Goal: Information Seeking & Learning: Learn about a topic

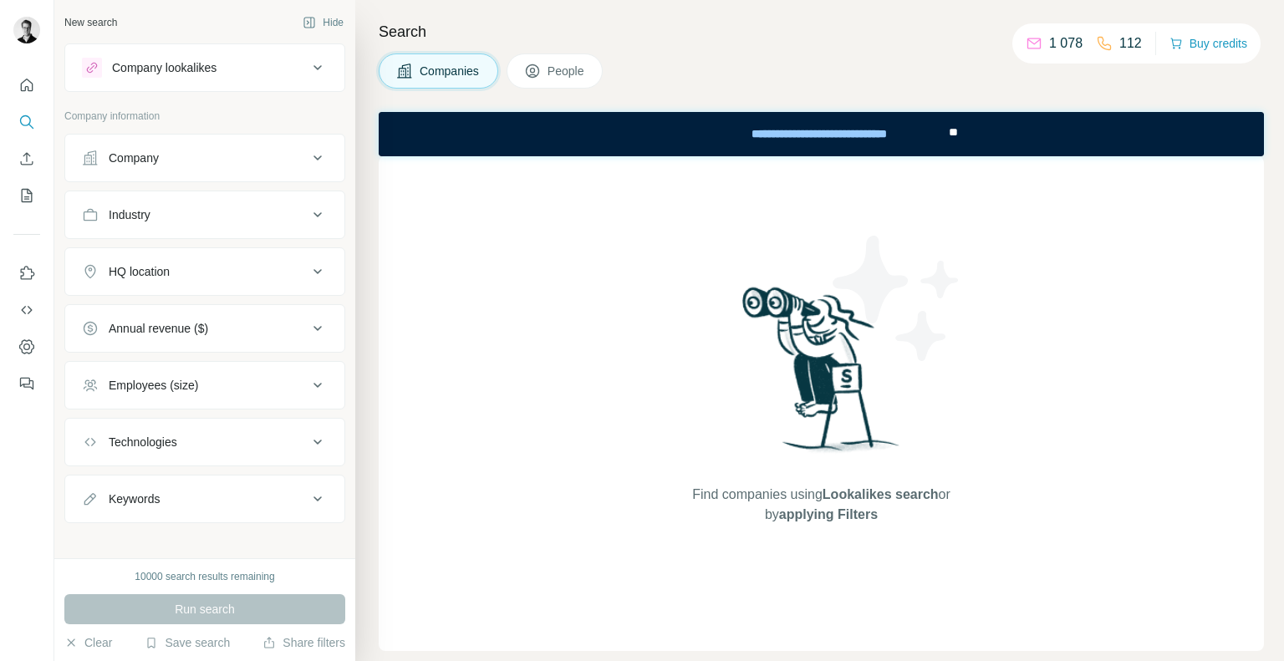
click at [1013, 287] on div "Find companies using Lookalikes search or by applying Filters" at bounding box center [821, 403] width 885 height 495
click at [27, 386] on icon "Feedback" at bounding box center [26, 383] width 17 height 17
click at [134, 73] on div "Company lookalikes" at bounding box center [164, 67] width 105 height 17
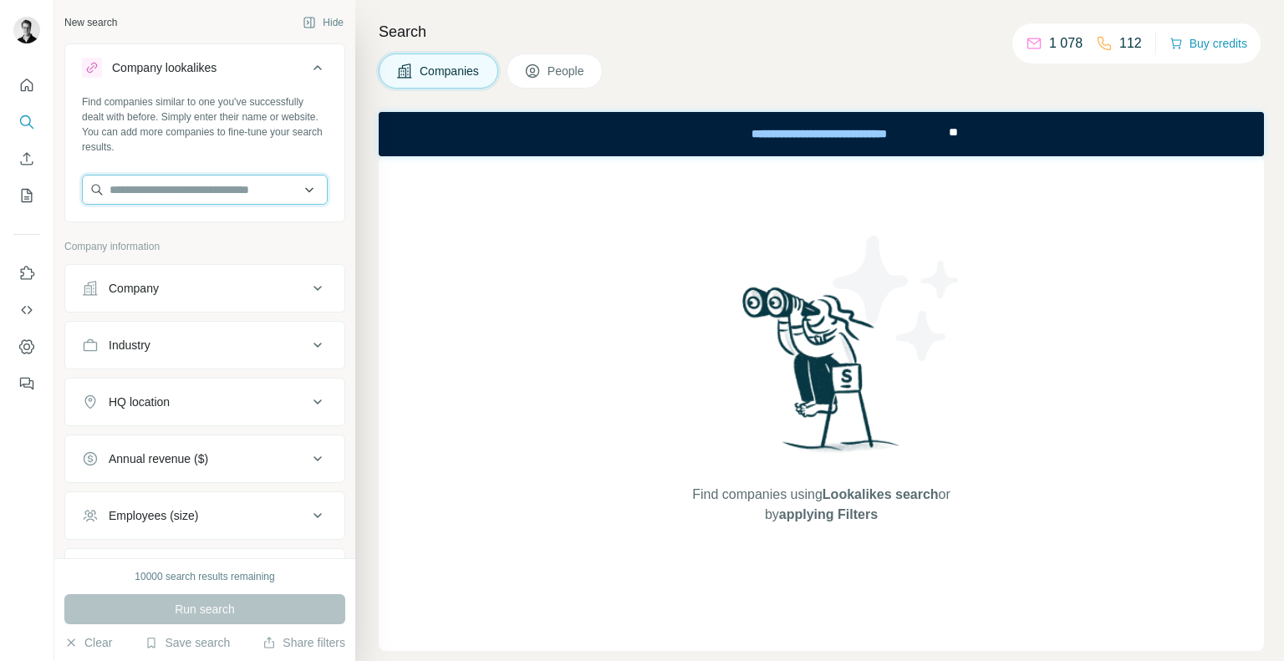
click at [165, 201] on input "text" at bounding box center [205, 190] width 246 height 30
type input "*"
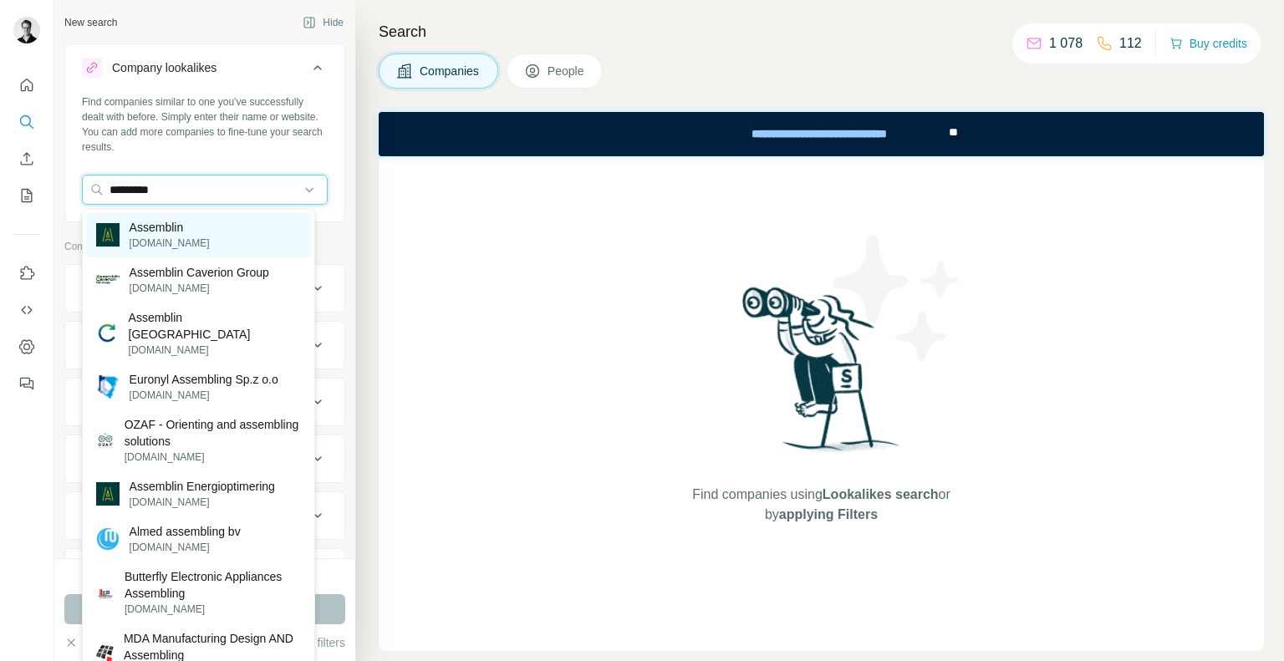
type input "*********"
click at [203, 239] on div "Assemblin [DOMAIN_NAME]" at bounding box center [198, 234] width 225 height 45
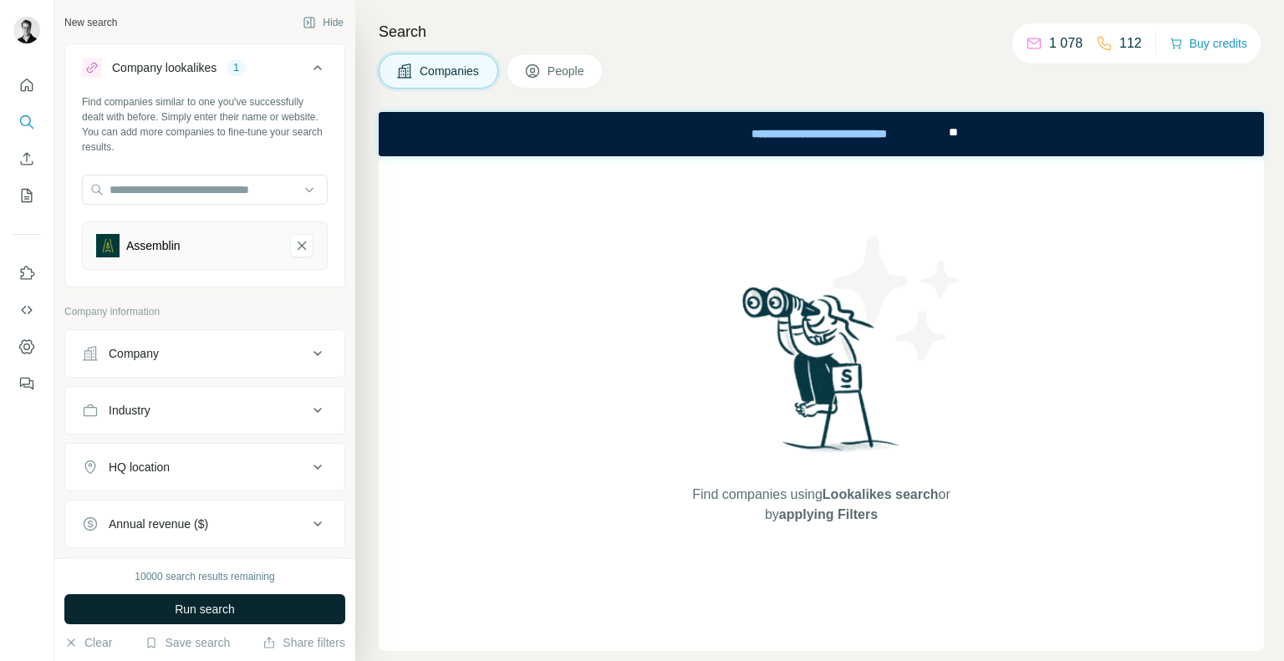
click at [204, 603] on span "Run search" at bounding box center [205, 609] width 60 height 17
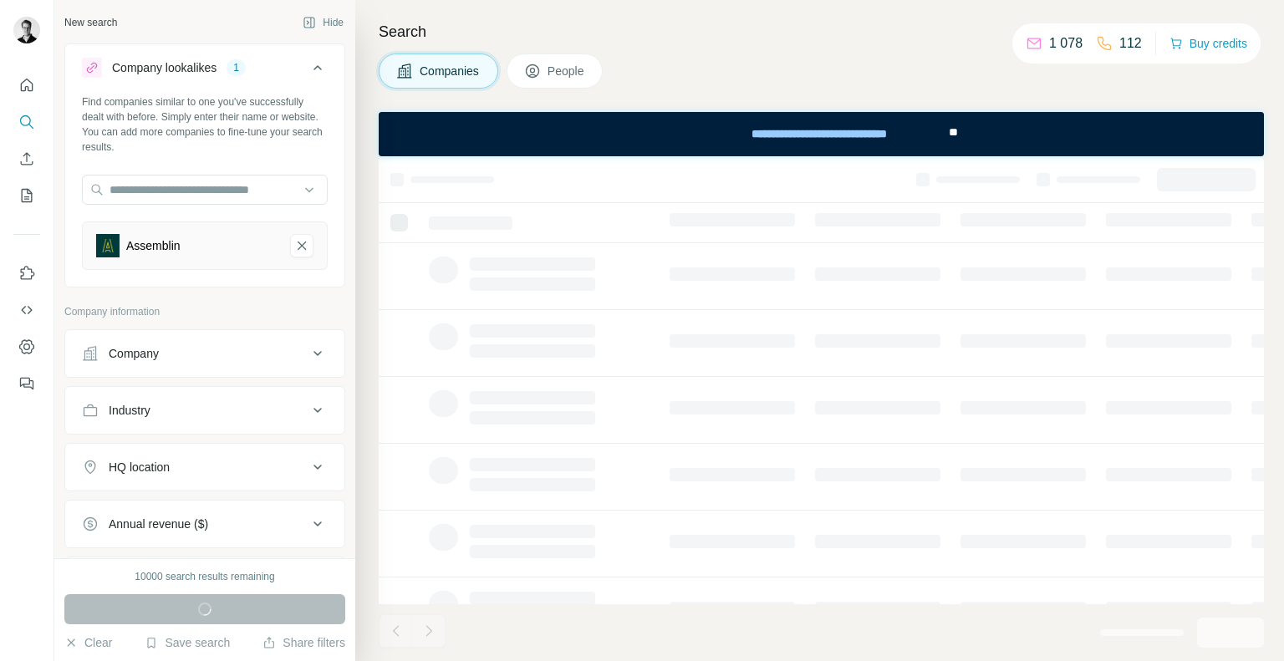
click at [234, 474] on div "HQ location" at bounding box center [195, 467] width 226 height 17
click at [142, 507] on input "text" at bounding box center [205, 509] width 246 height 30
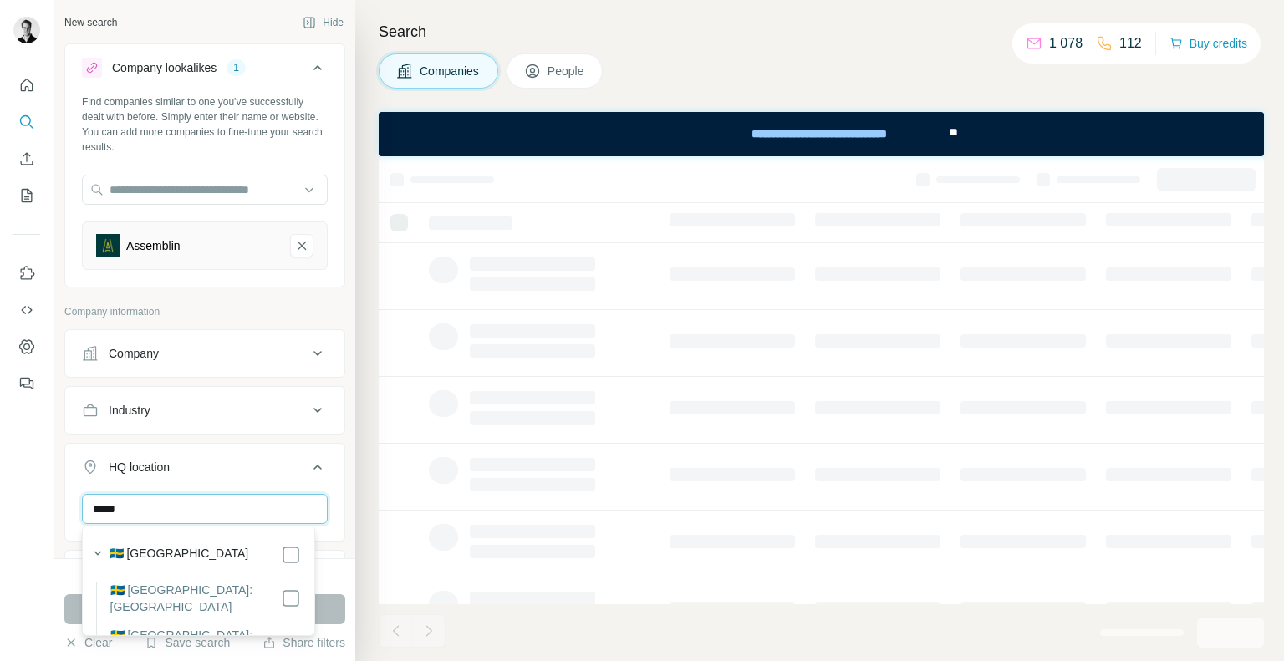
type input "*****"
click at [189, 553] on div "🇸🇪 [GEOGRAPHIC_DATA]" at bounding box center [205, 555] width 191 height 20
click at [264, 554] on div "🇸🇪 [GEOGRAPHIC_DATA]" at bounding box center [205, 555] width 191 height 20
click at [38, 489] on div at bounding box center [27, 330] width 54 height 661
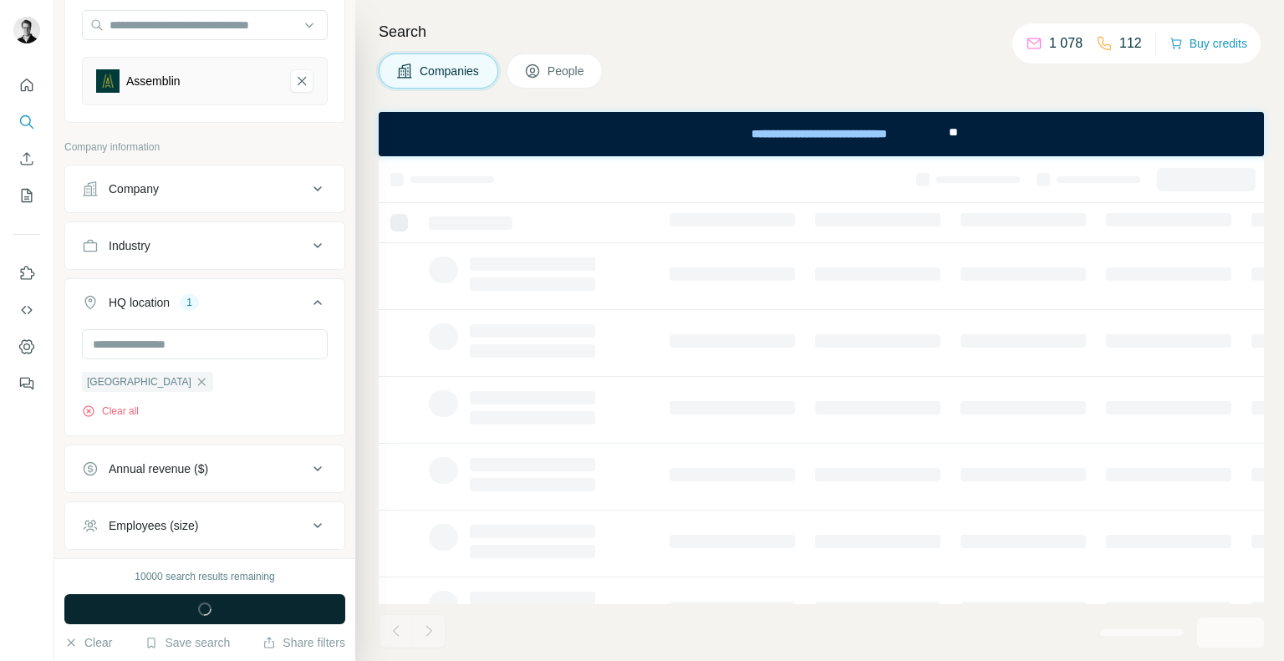
scroll to position [167, 0]
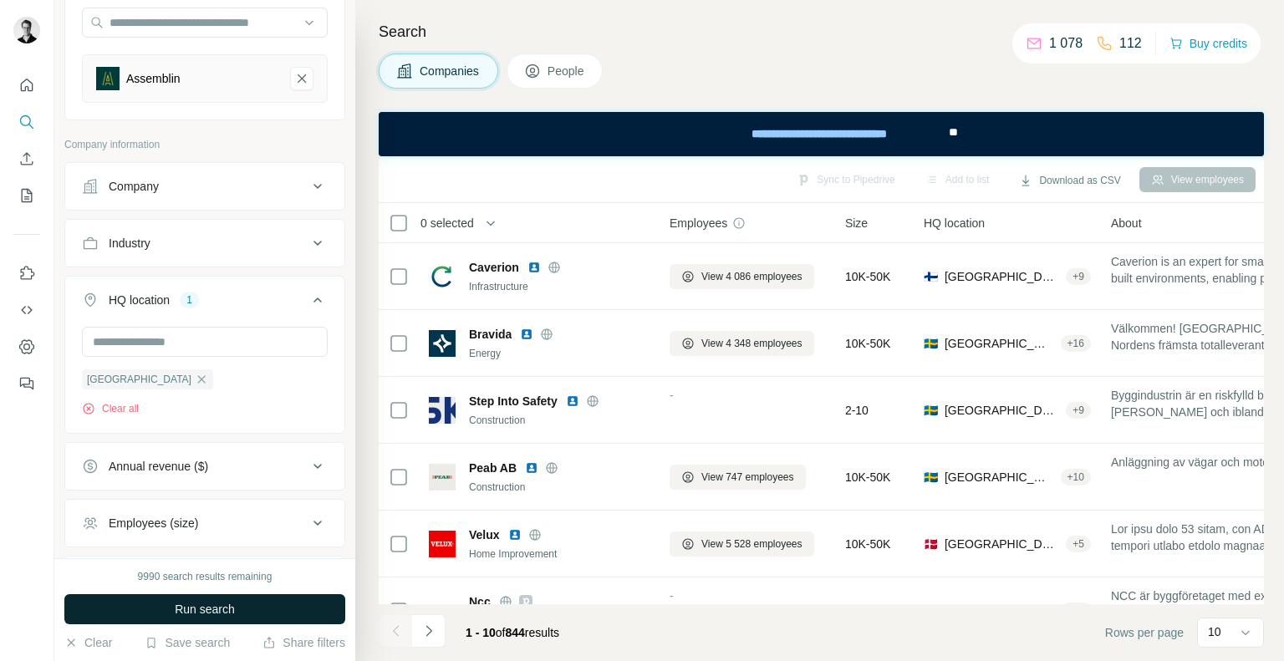
click at [187, 610] on span "Run search" at bounding box center [205, 609] width 60 height 17
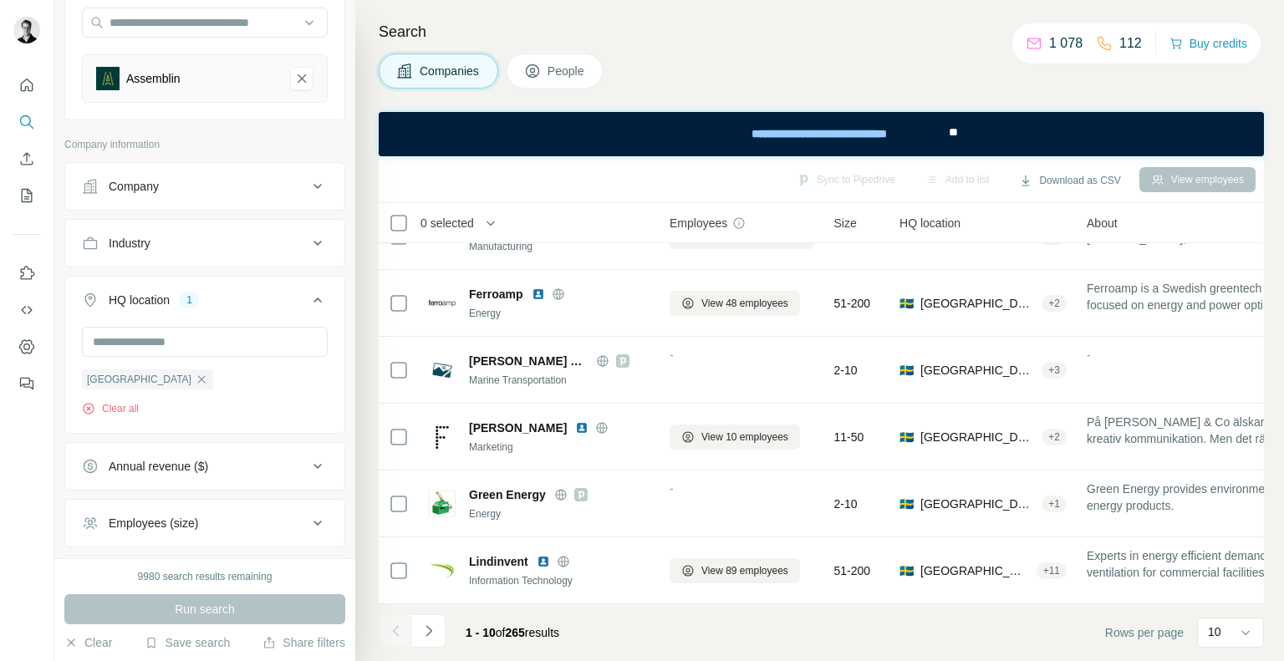
scroll to position [315, 0]
click at [430, 641] on button "Navigate to next page" at bounding box center [428, 631] width 33 height 33
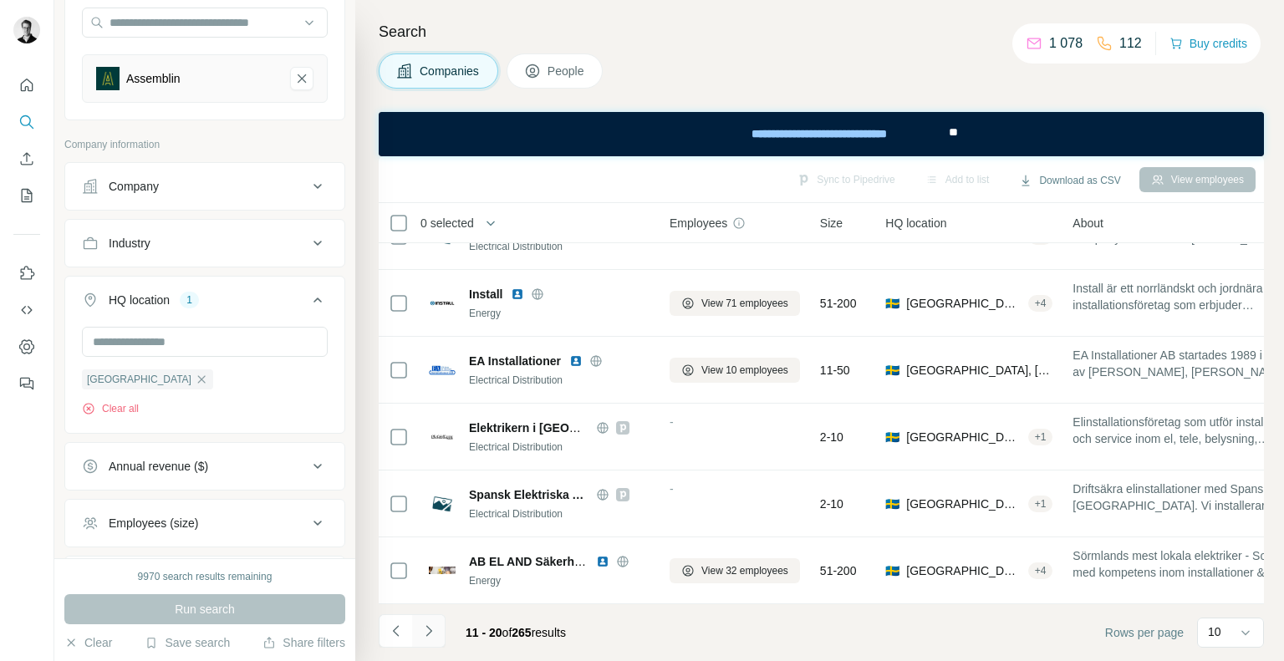
click at [433, 632] on icon "Navigate to next page" at bounding box center [429, 631] width 17 height 17
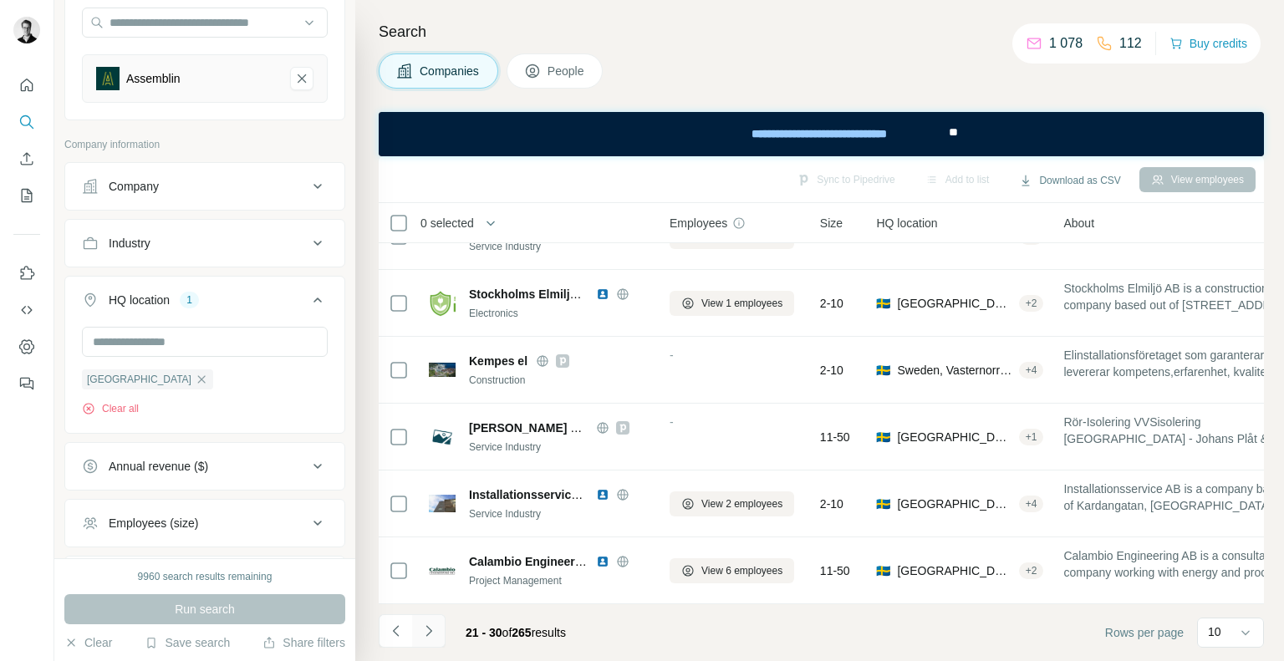
click at [433, 632] on icon "Navigate to next page" at bounding box center [429, 631] width 17 height 17
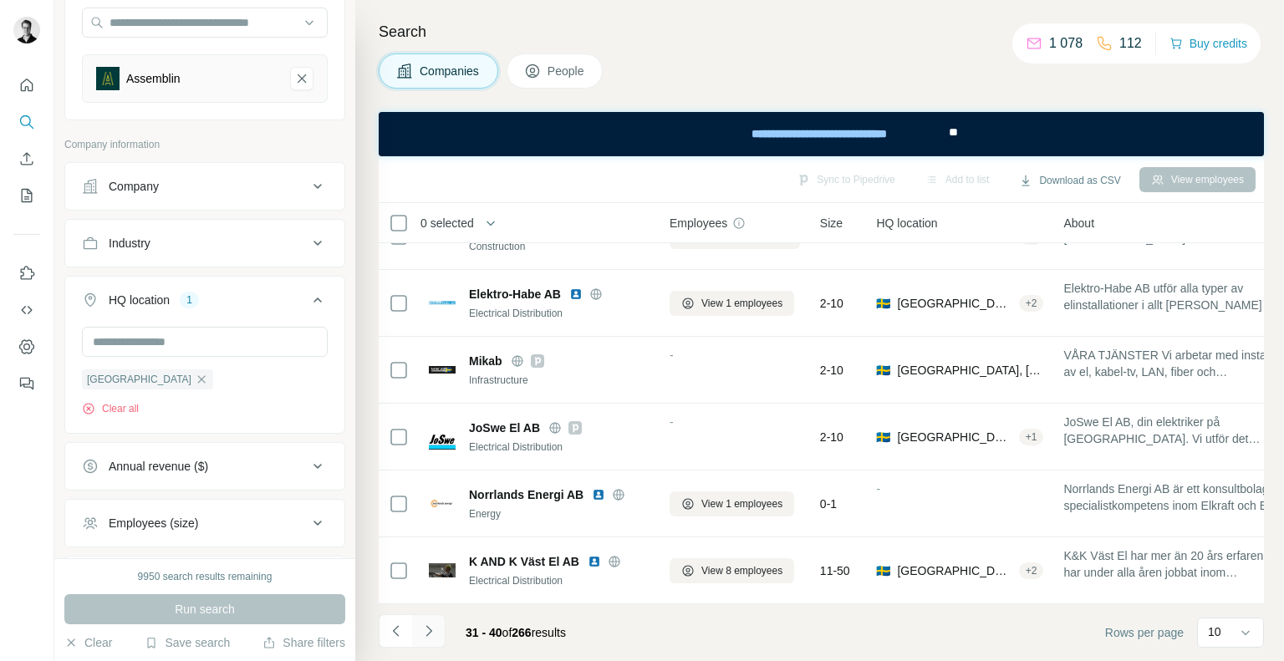
click at [433, 632] on icon "Navigate to next page" at bounding box center [429, 631] width 17 height 17
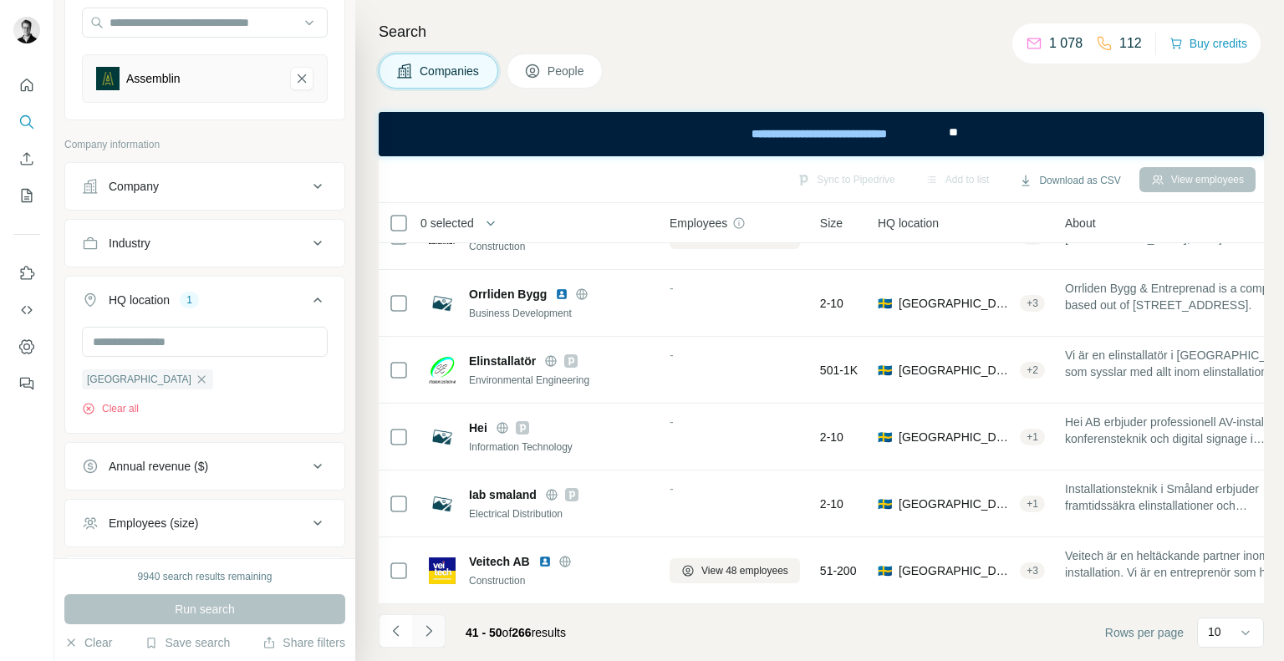
click at [428, 624] on icon "Navigate to next page" at bounding box center [429, 631] width 17 height 17
